Goal: Information Seeking & Learning: Learn about a topic

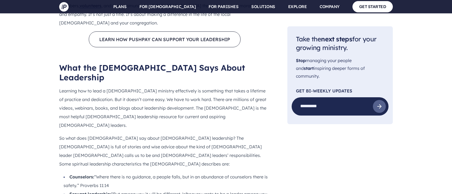
scroll to position [377, 0]
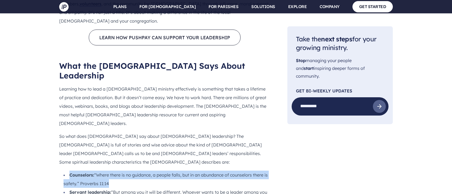
drag, startPoint x: 70, startPoint y: 116, endPoint x: 114, endPoint y: 127, distance: 45.3
click at [114, 171] on li "Counselors: “Where there is no guidance, a people falls, but in an abundance of…" at bounding box center [166, 179] width 207 height 17
copy li "Counselors: “Where there is no guidance, a people falls, but in an abundance of…"
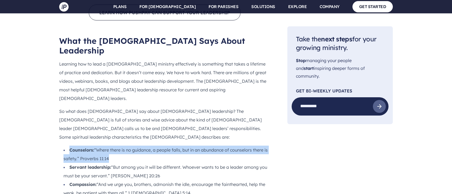
scroll to position [408, 0]
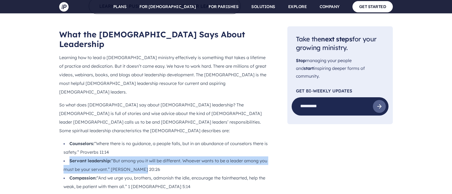
drag, startPoint x: 70, startPoint y: 102, endPoint x: 143, endPoint y: 109, distance: 73.8
click at [143, 157] on li "Servant leadership: “But among you it will be different. Whoever wants to be a …" at bounding box center [166, 165] width 207 height 17
copy li "Servant leadership: “But among you it will be different. Whoever wants to be a …"
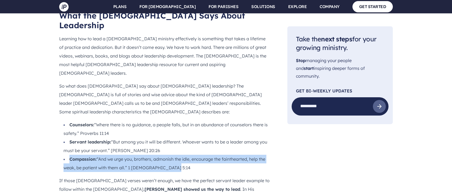
drag, startPoint x: 70, startPoint y: 101, endPoint x: 171, endPoint y: 109, distance: 102.0
click at [171, 155] on li "Compassion: “And we urge you, brothers, admonish the idle, encourage the fainth…" at bounding box center [166, 163] width 207 height 17
copy li "Compassion: “And we urge you, brothers, admonish the idle, encourage the fainth…"
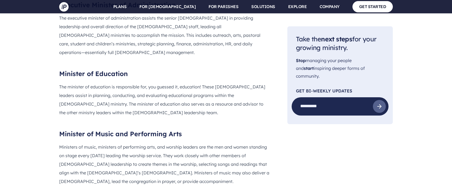
scroll to position [768, 0]
